Goal: Navigation & Orientation: Find specific page/section

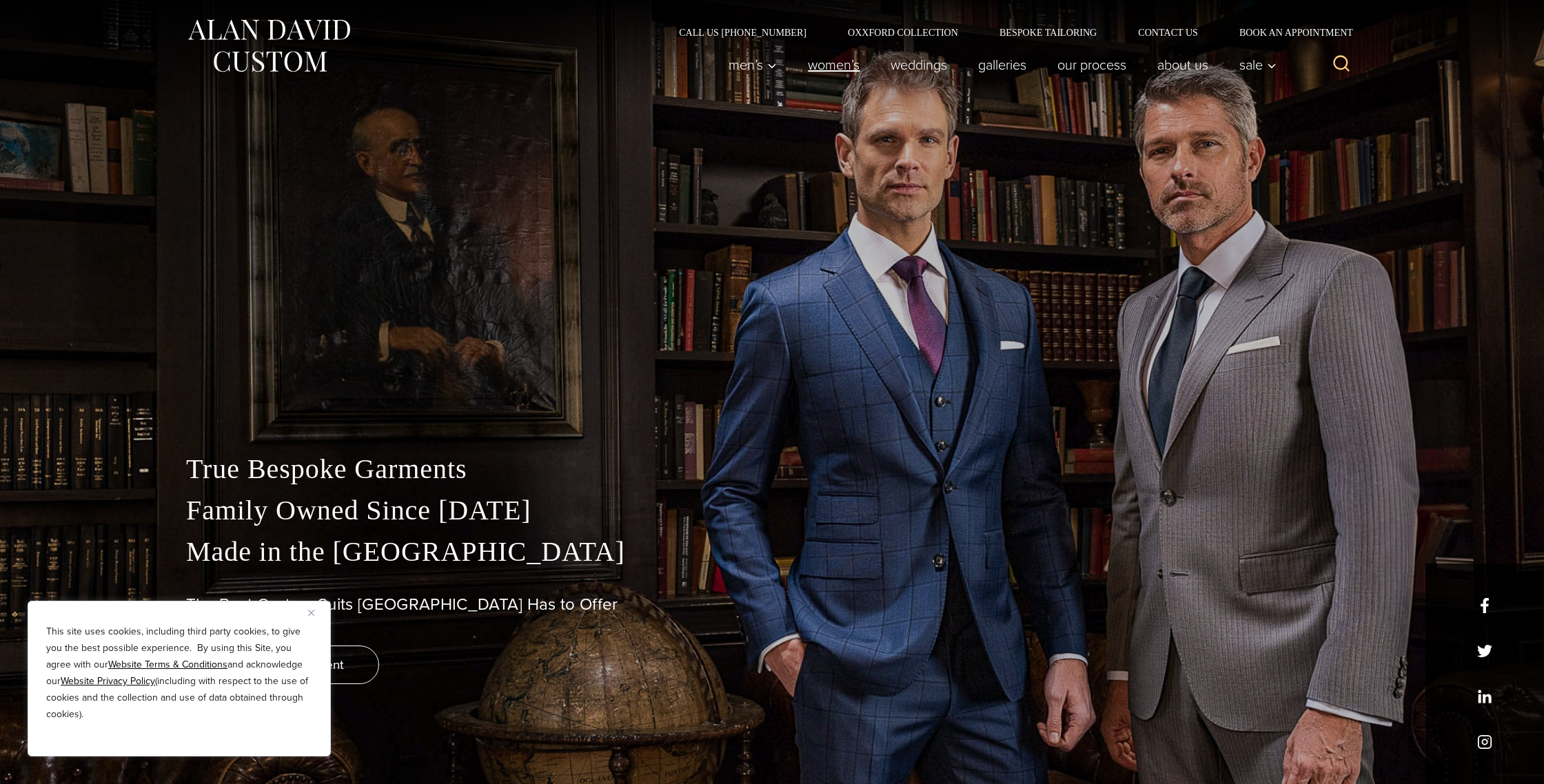
click at [819, 71] on link "Women’s" at bounding box center [834, 65] width 83 height 28
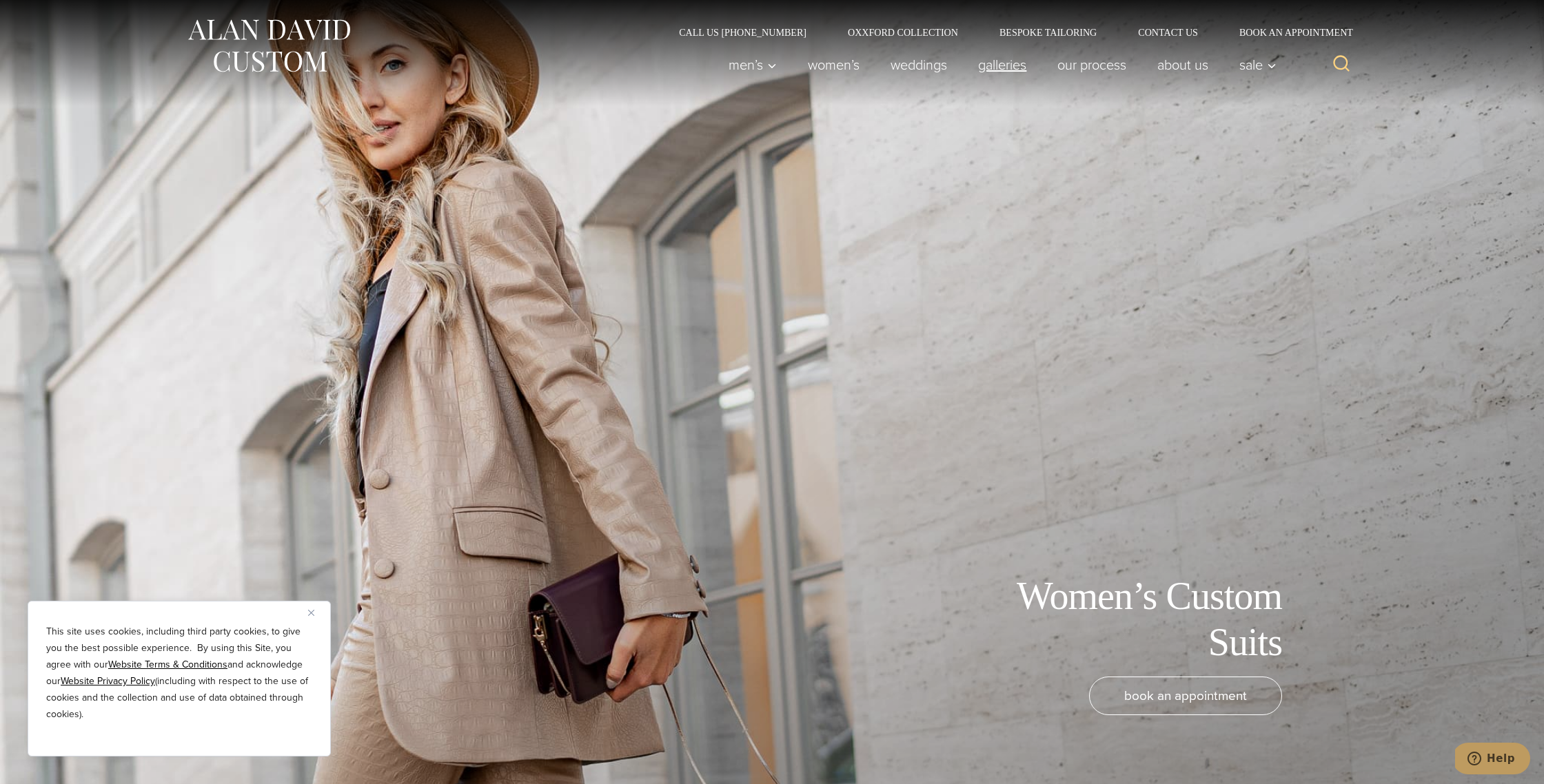
click at [994, 60] on link "Galleries" at bounding box center [1003, 65] width 79 height 28
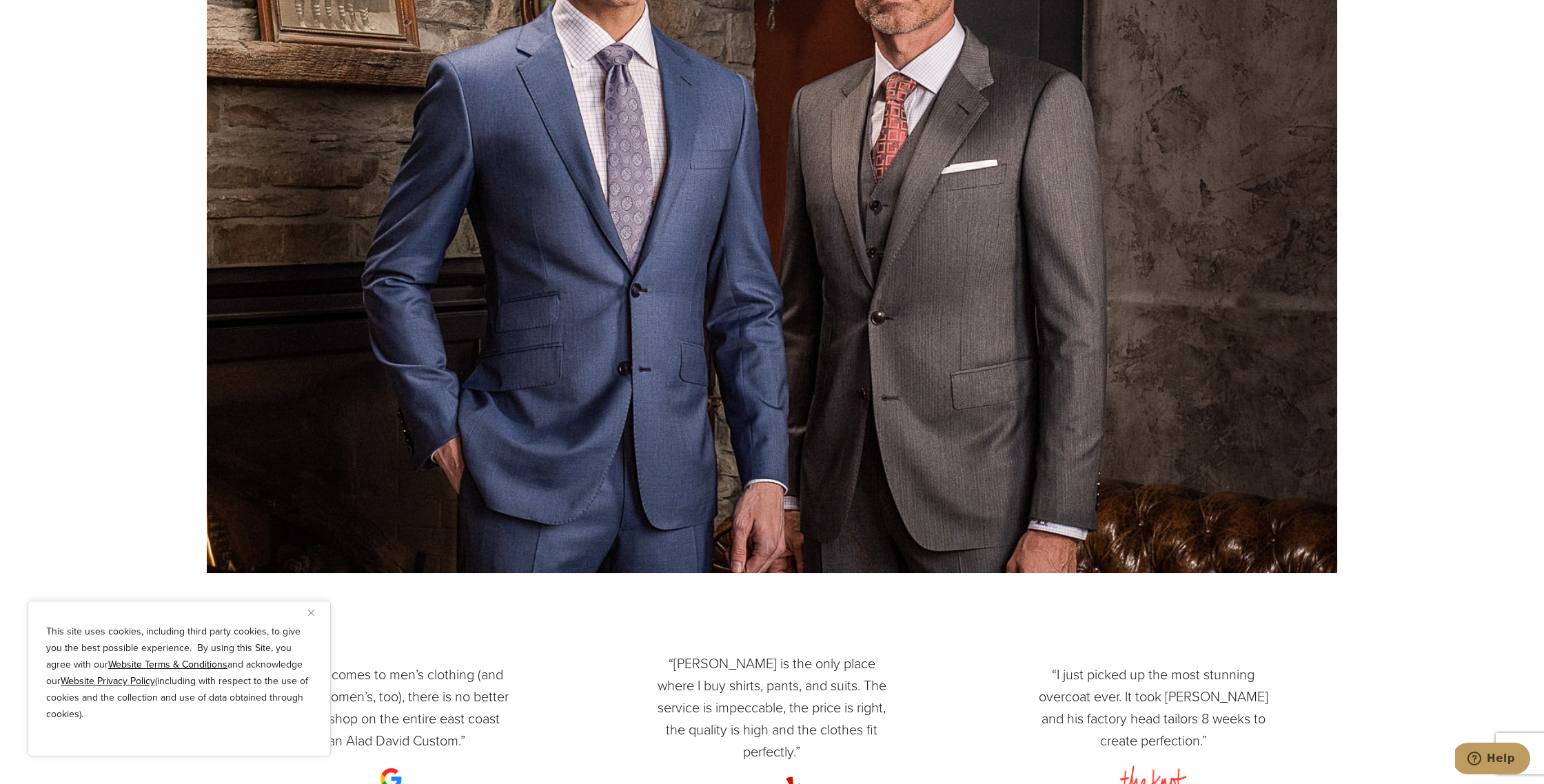
scroll to position [3433, 0]
